Goal: Find specific page/section: Find specific page/section

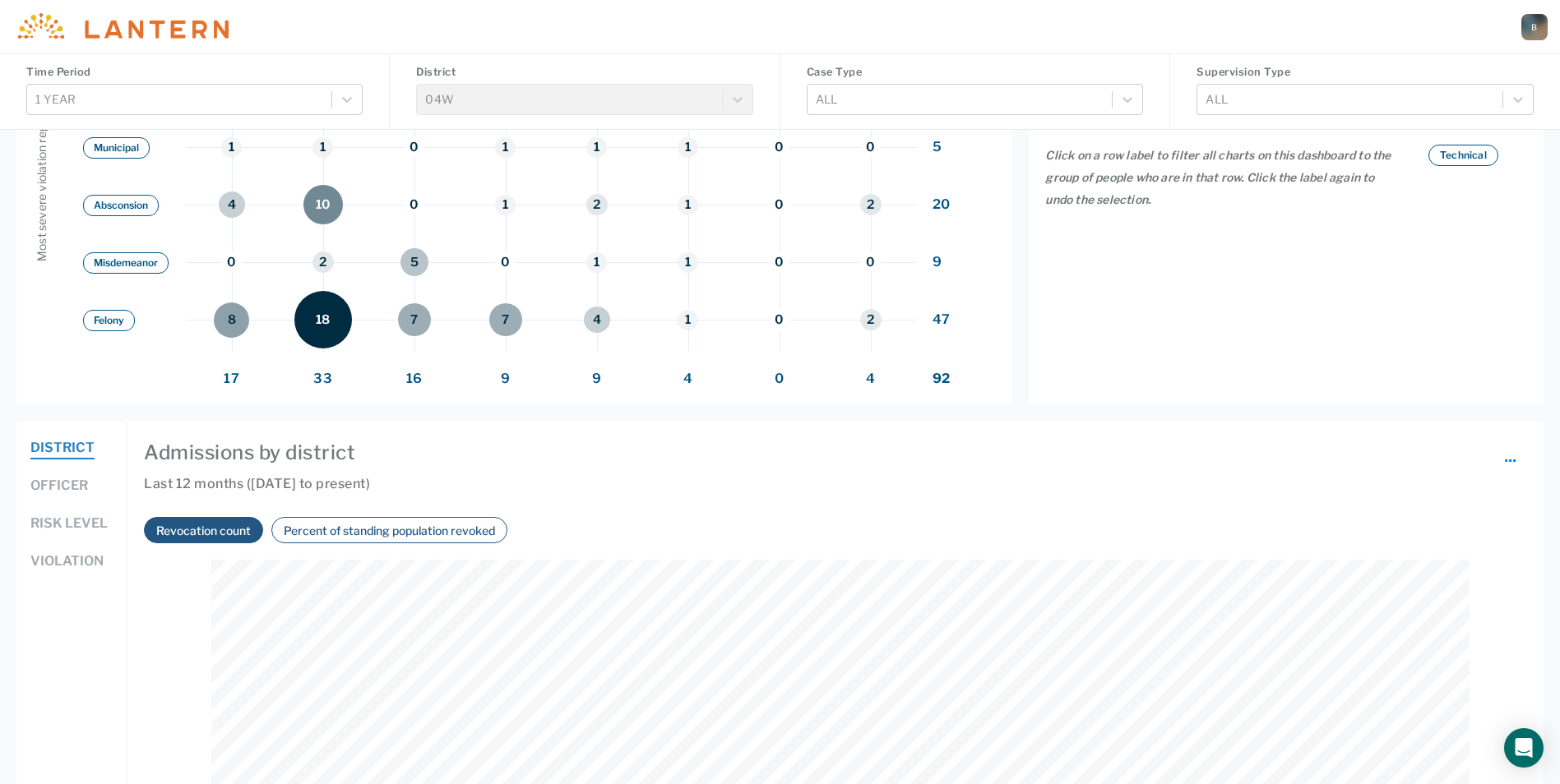
scroll to position [740, 0]
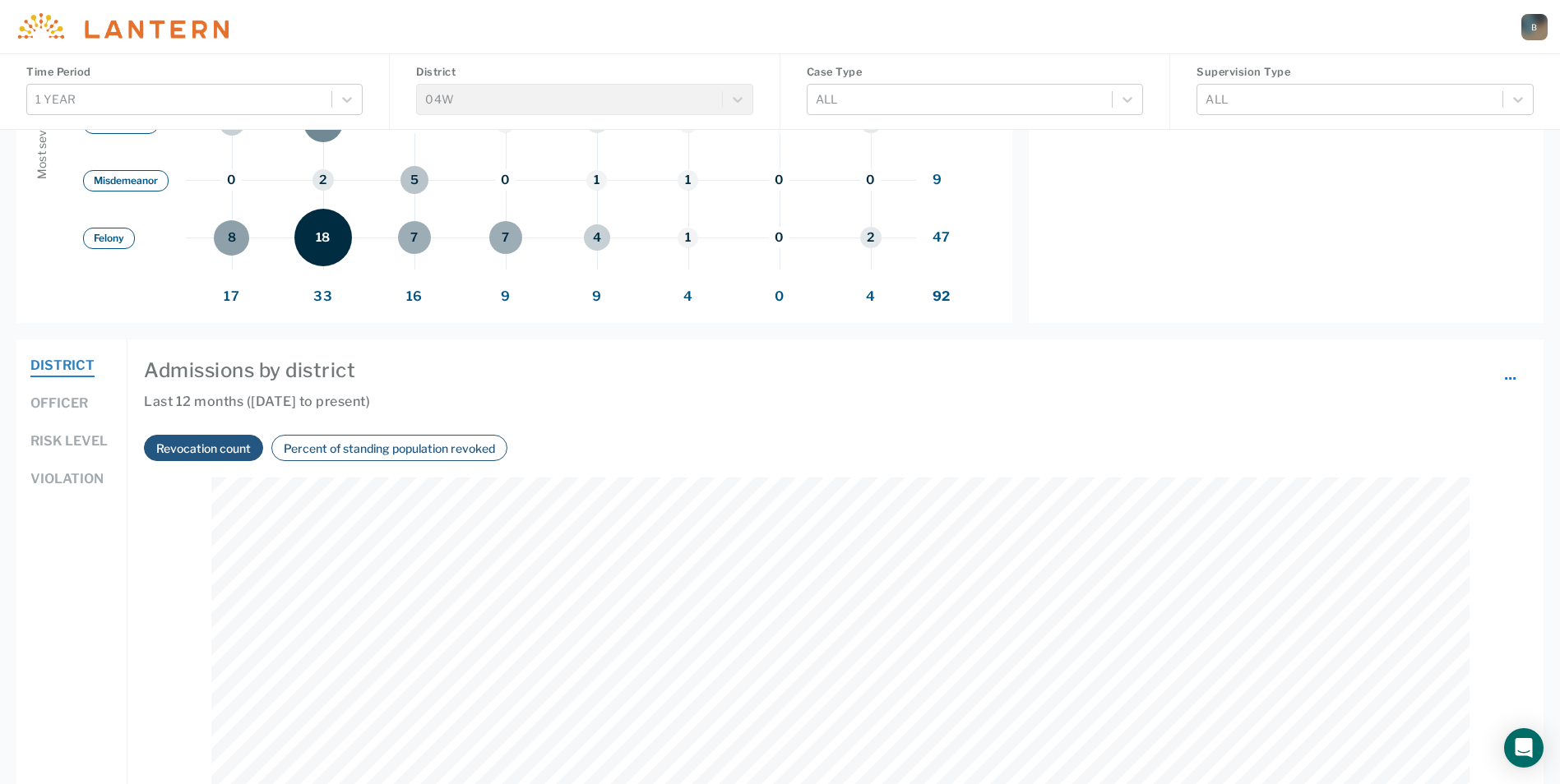
click at [57, 400] on button "Officer" at bounding box center [60, 405] width 58 height 21
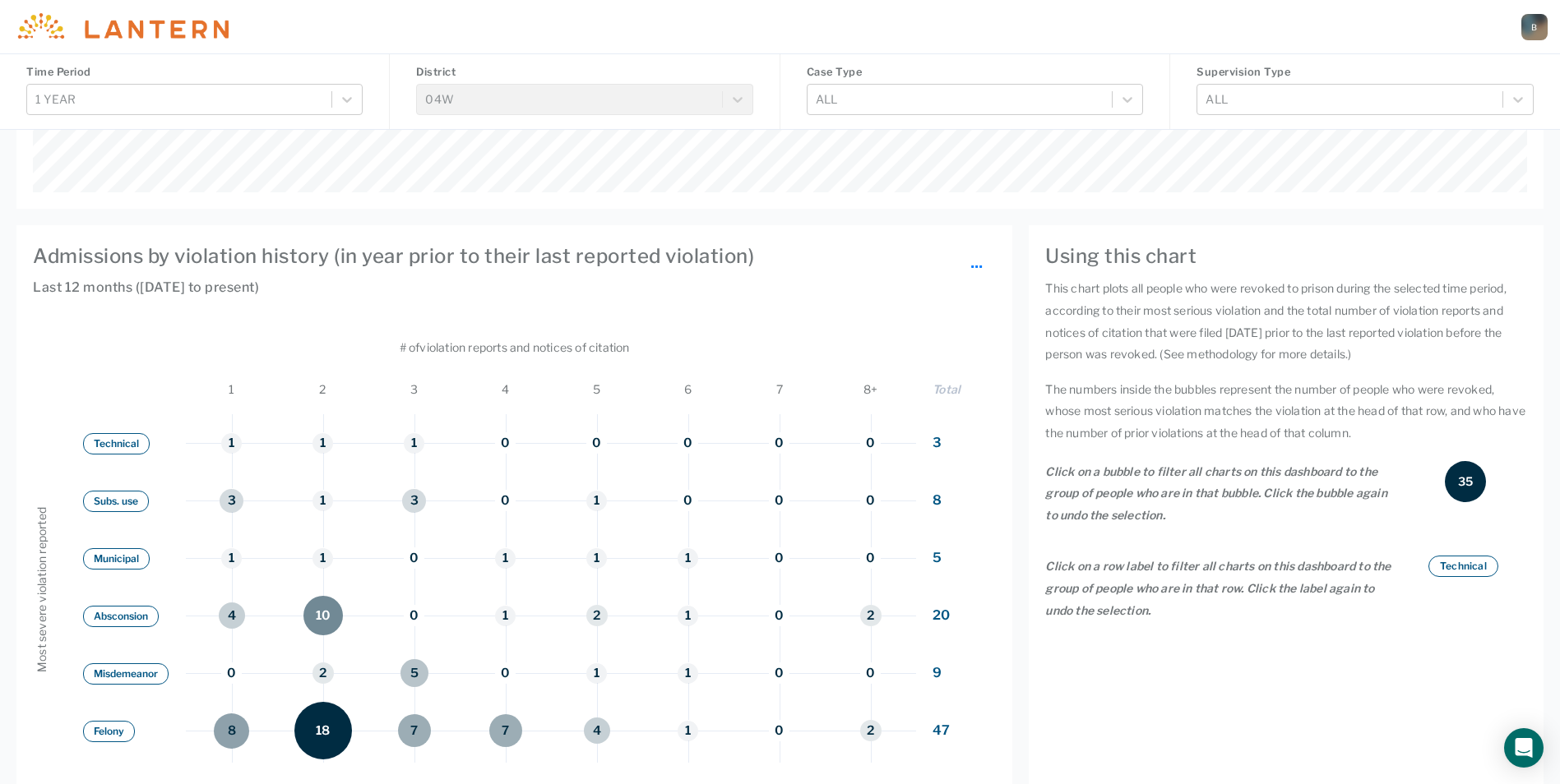
scroll to position [0, 0]
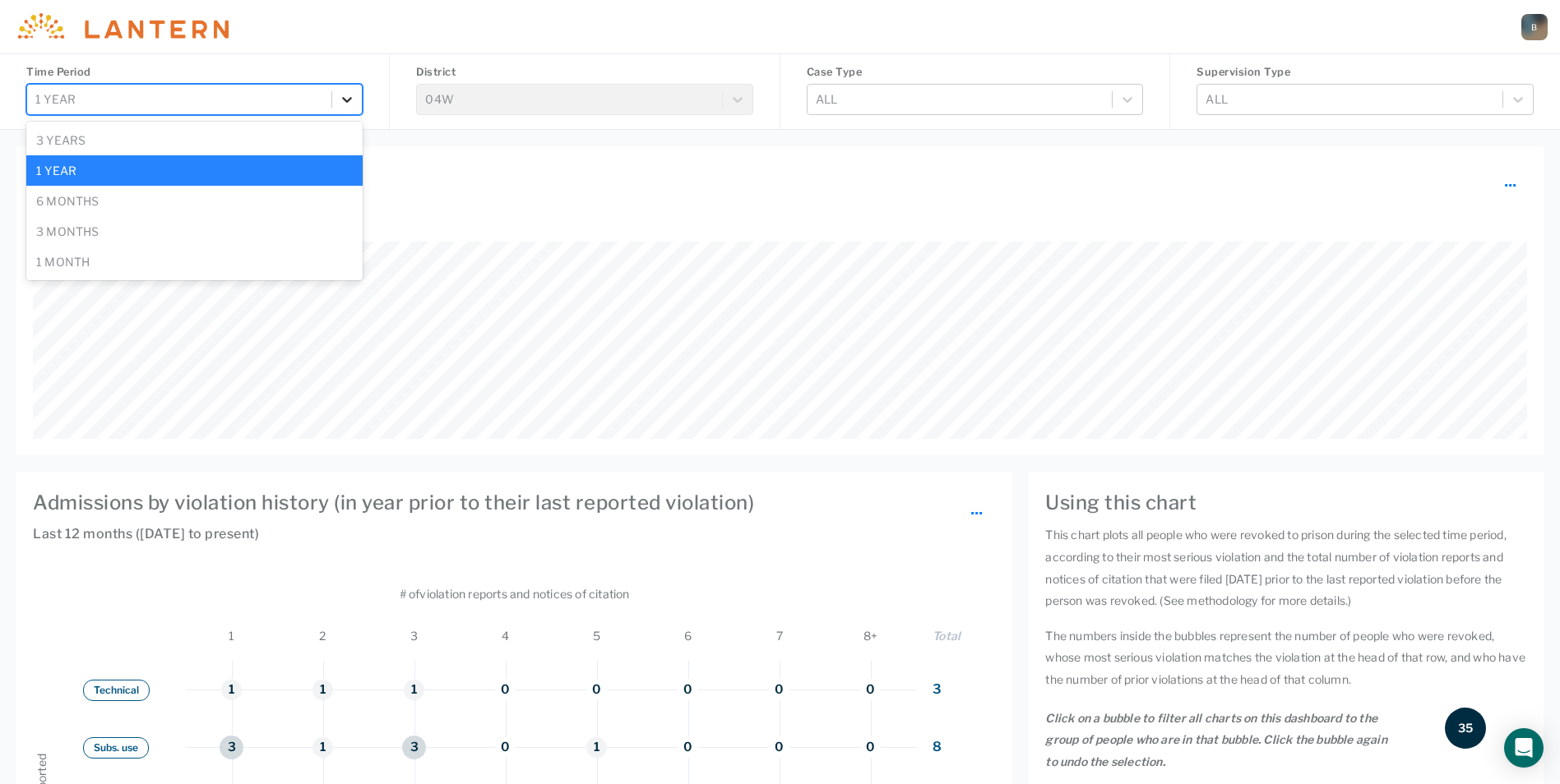
click at [344, 99] on icon at bounding box center [347, 100] width 10 height 6
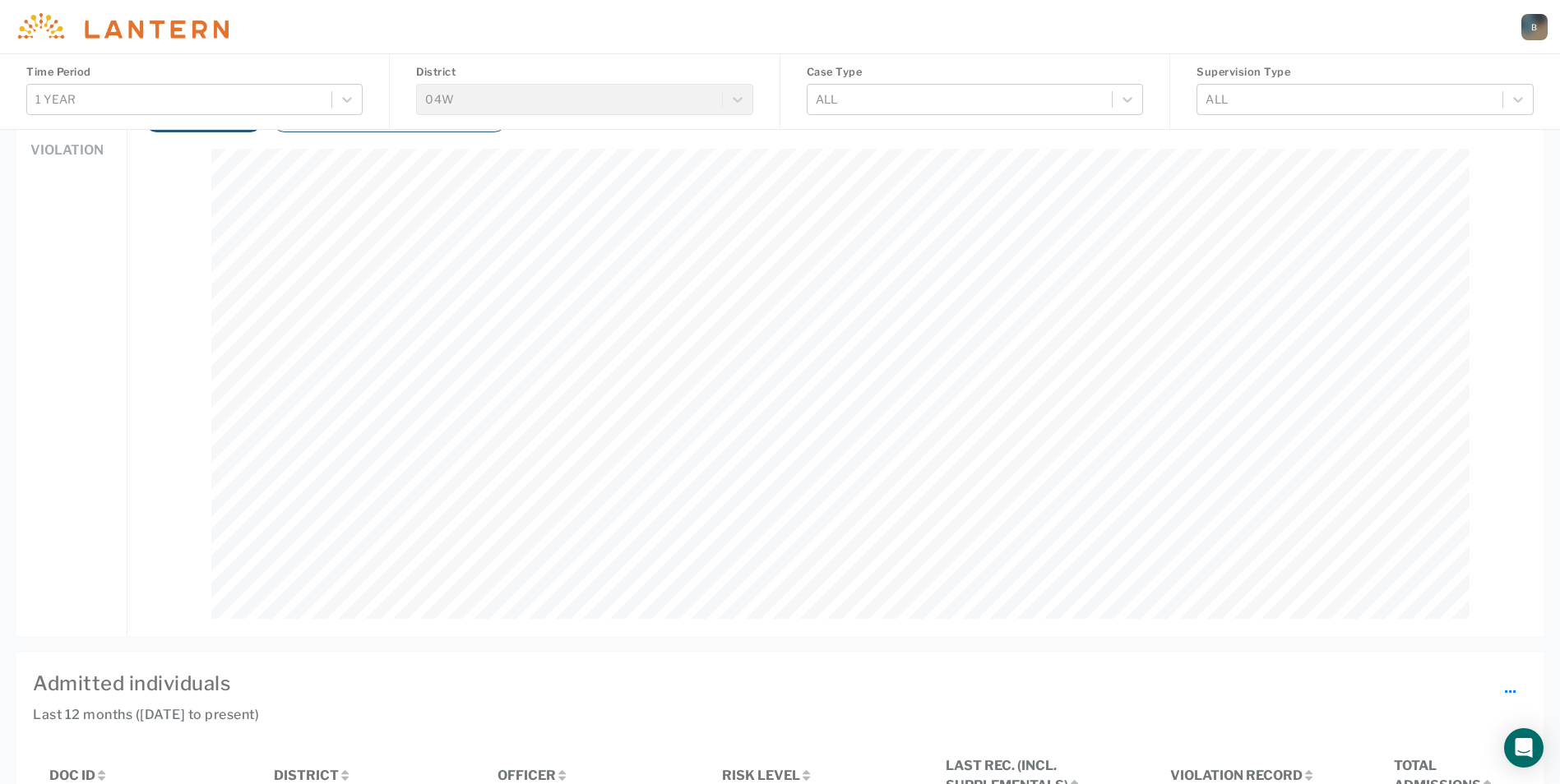
scroll to position [904, 0]
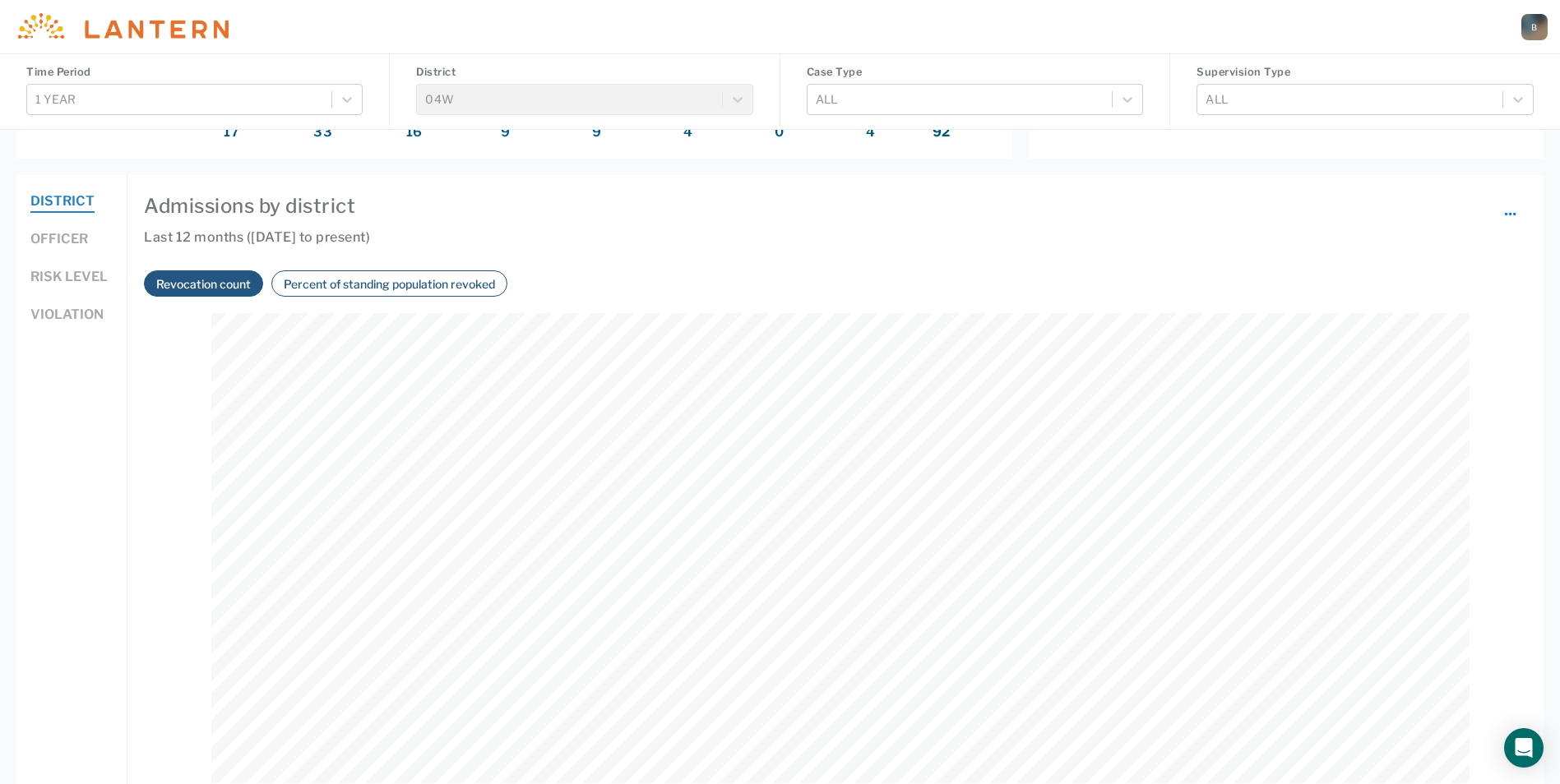
click at [73, 274] on button "Risk level" at bounding box center [69, 278] width 77 height 21
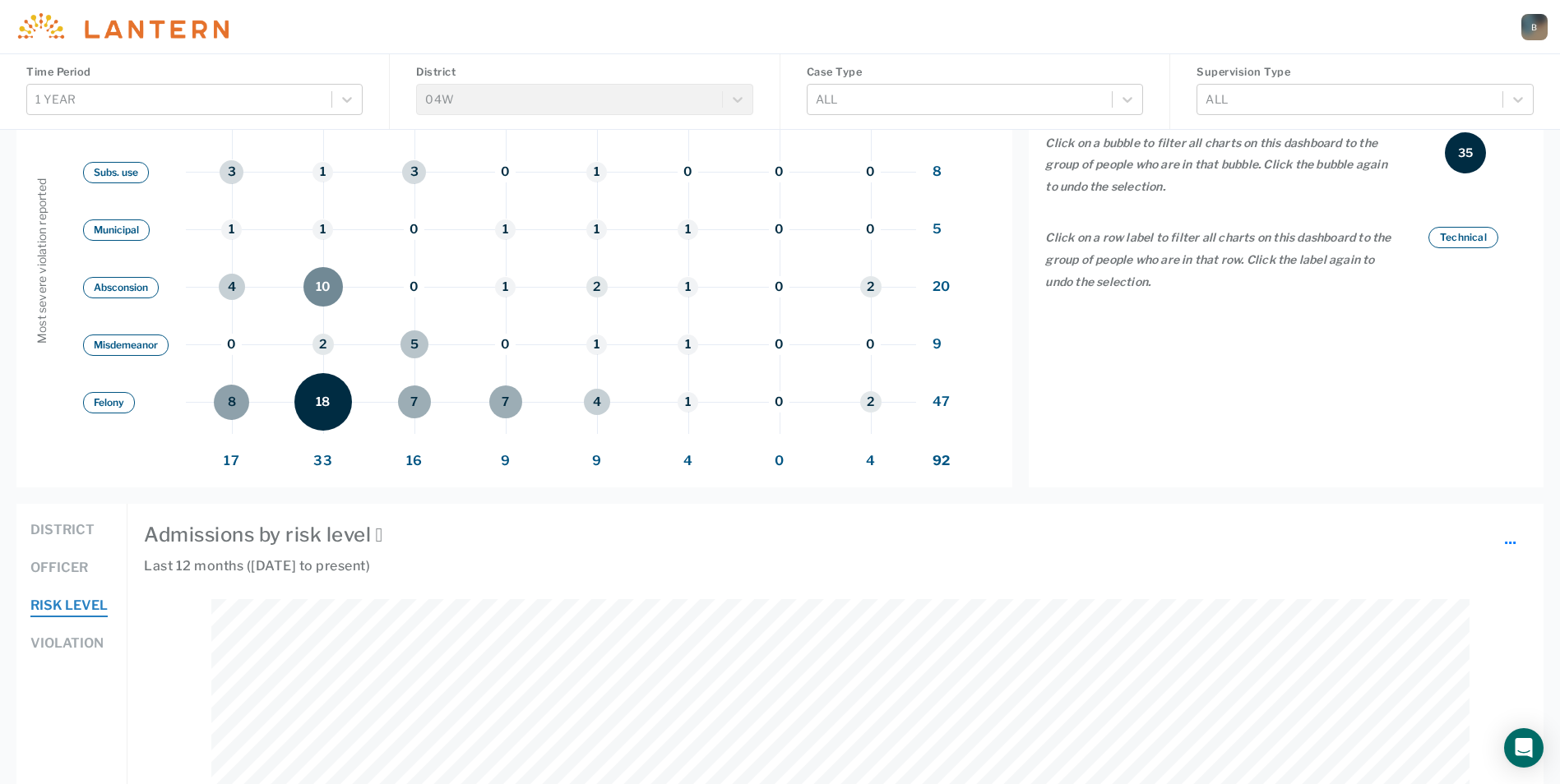
scroll to position [0, 0]
